Goal: Task Accomplishment & Management: Use online tool/utility

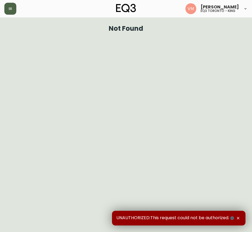
click at [6, 7] on button "button" at bounding box center [10, 9] width 12 height 12
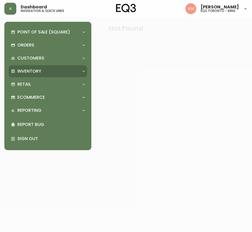
click at [35, 72] on p "Inventory" at bounding box center [29, 71] width 24 height 6
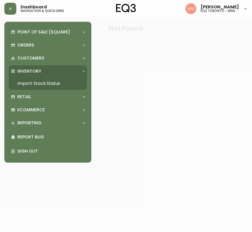
drag, startPoint x: 39, startPoint y: 85, endPoint x: 50, endPoint y: 76, distance: 13.7
click at [40, 85] on link "Import Stock Status" at bounding box center [48, 83] width 78 height 13
